Goal: Information Seeking & Learning: Check status

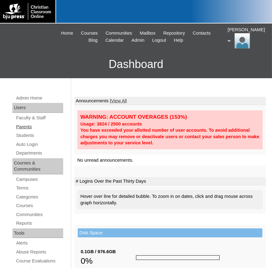
click at [29, 127] on link "Parents" at bounding box center [39, 127] width 48 height 8
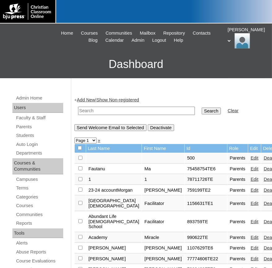
click at [129, 112] on input "text" at bounding box center [136, 111] width 117 height 8
type input "Hacker"
click at [201, 108] on input "Search" at bounding box center [210, 111] width 19 height 7
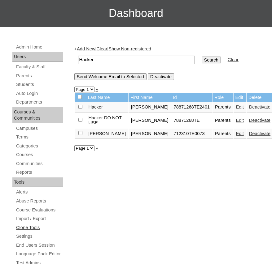
scroll to position [102, 0]
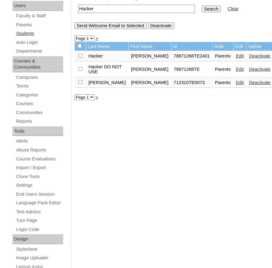
click at [27, 33] on link "Students" at bounding box center [39, 34] width 48 height 8
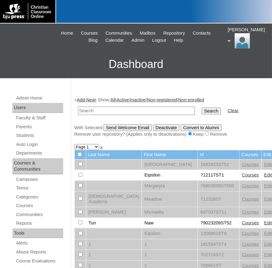
click at [120, 108] on input "text" at bounding box center [136, 111] width 117 height 8
type input "78871268"
click at [201, 108] on input "Search" at bounding box center [210, 111] width 19 height 7
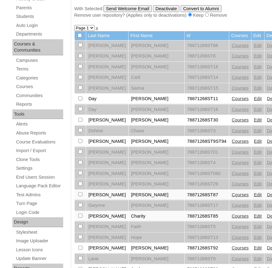
scroll to position [170, 0]
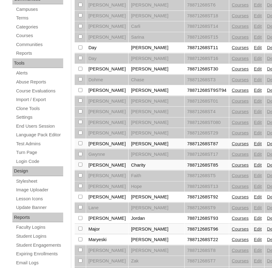
click at [231, 71] on link "Courses" at bounding box center [239, 68] width 17 height 5
